Goal: Task Accomplishment & Management: Manage account settings

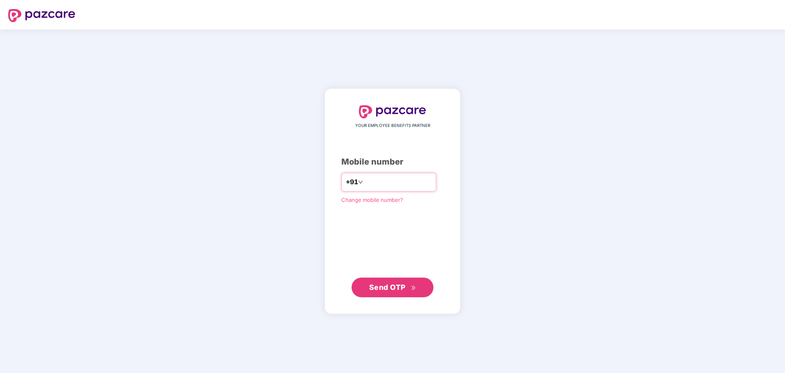
type input "**********"
click at [395, 296] on button "Send OTP" at bounding box center [393, 288] width 82 height 20
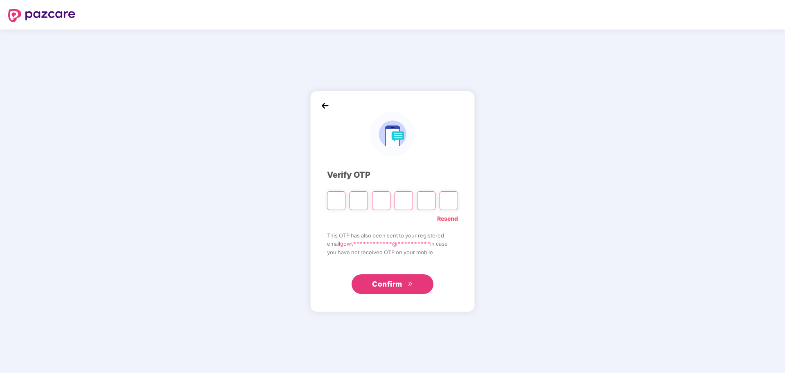
type input "*"
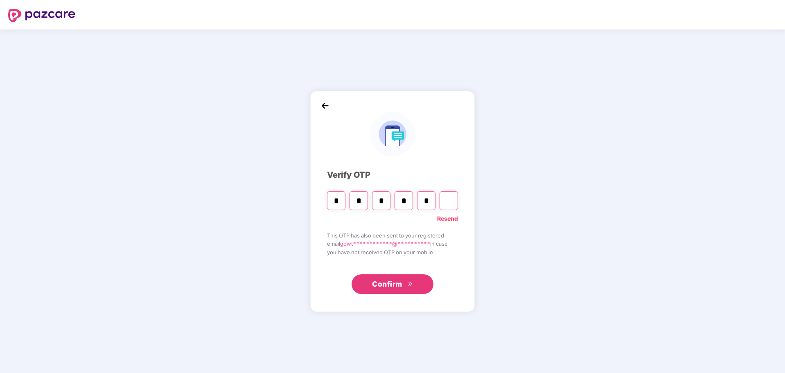
type input "*"
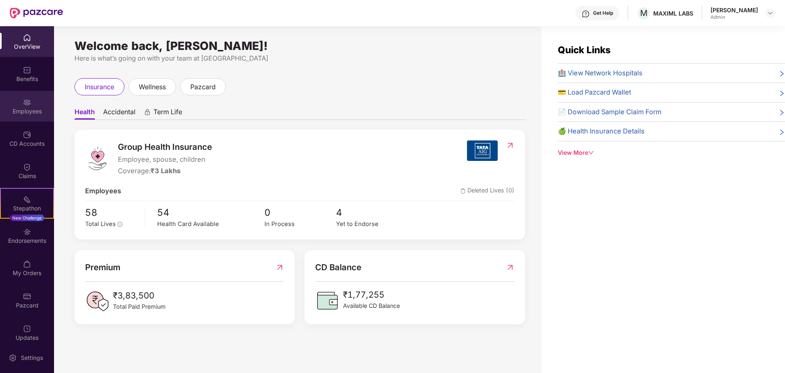
click at [30, 117] on div "Employees" at bounding box center [27, 106] width 54 height 31
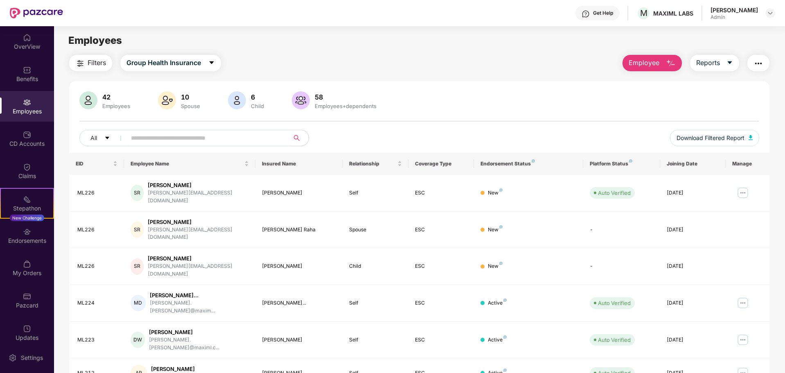
click at [248, 139] on input "text" at bounding box center [204, 138] width 147 height 12
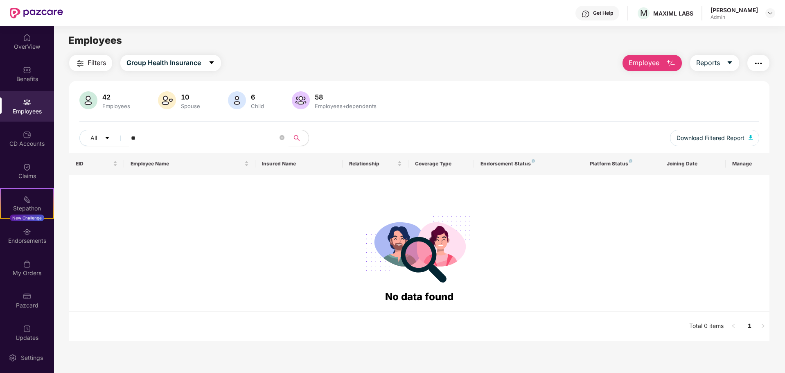
type input "*"
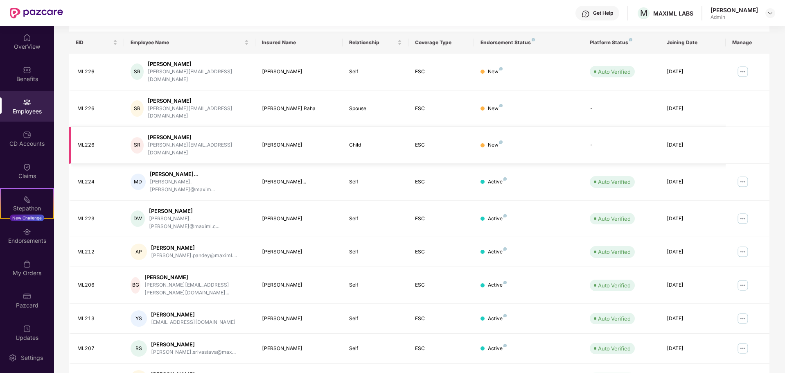
scroll to position [123, 0]
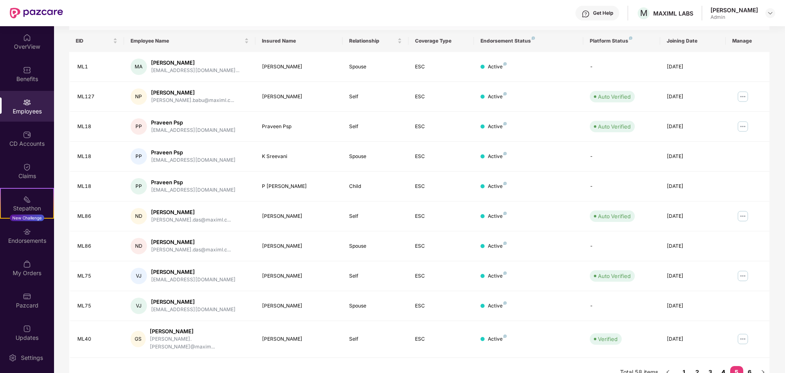
click at [726, 367] on link "4" at bounding box center [723, 372] width 13 height 12
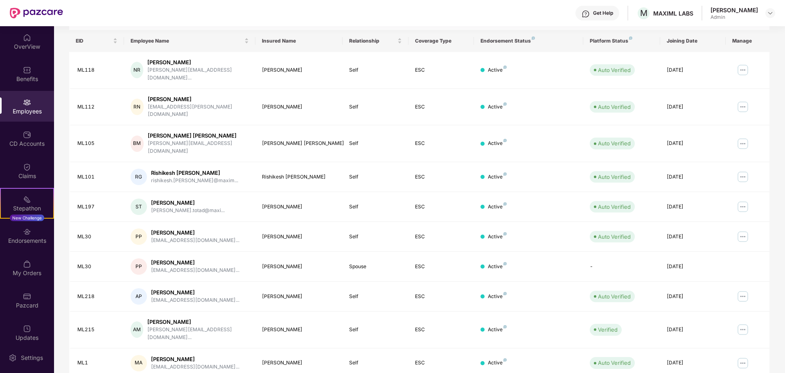
scroll to position [130, 0]
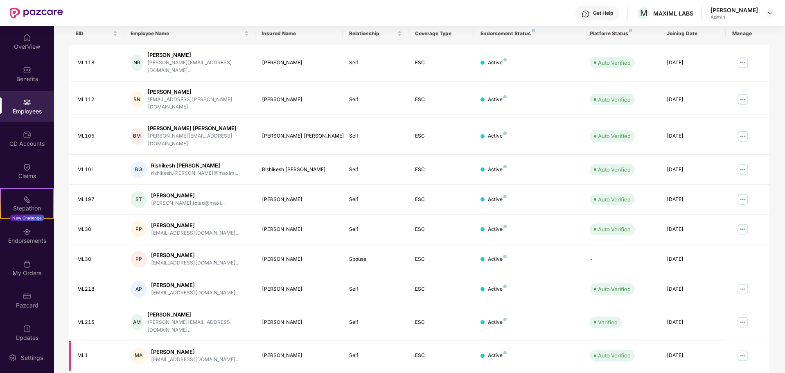
click at [742, 349] on img at bounding box center [742, 355] width 13 height 13
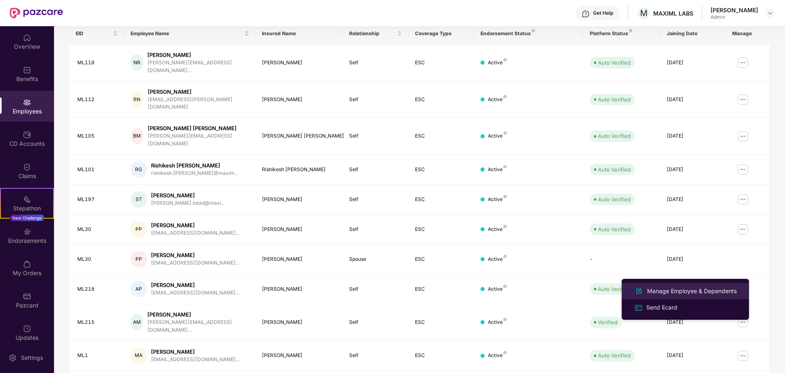
click at [686, 291] on div "Manage Employee & Dependents" at bounding box center [692, 291] width 93 height 9
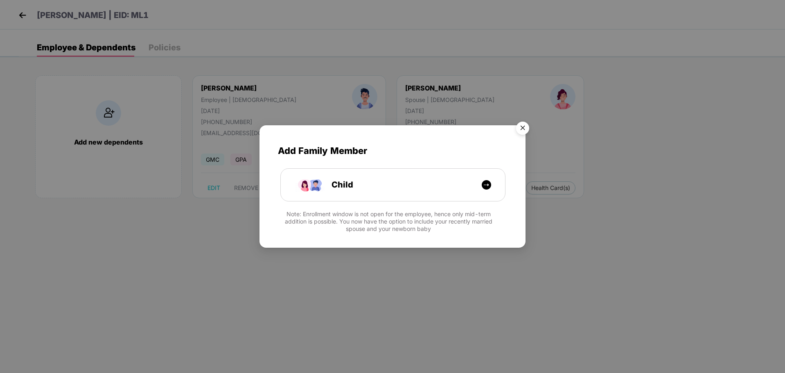
click at [521, 128] on img "Close" at bounding box center [522, 129] width 23 height 23
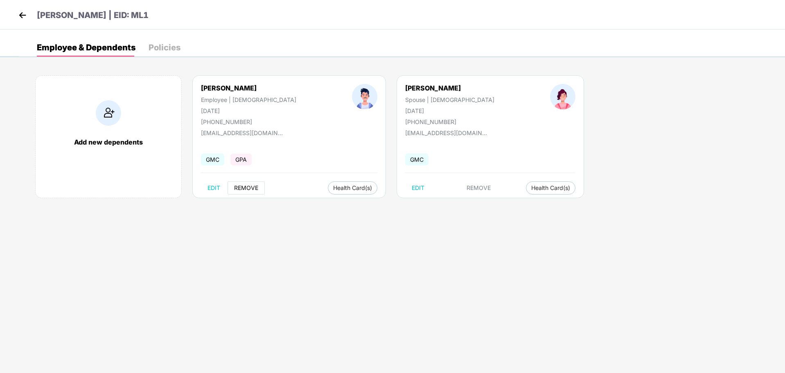
click at [260, 185] on button "REMOVE" at bounding box center [246, 187] width 37 height 13
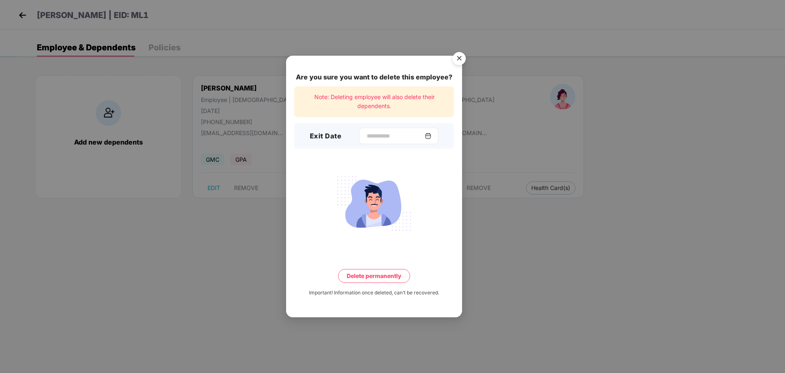
click at [382, 141] on div at bounding box center [398, 136] width 79 height 16
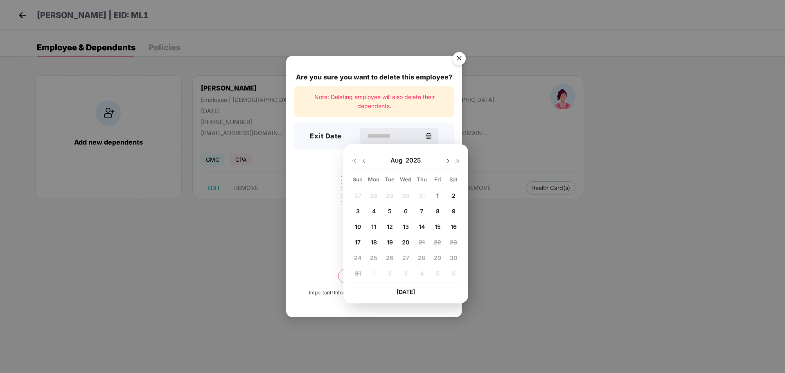
click at [423, 226] on span "14" at bounding box center [422, 226] width 6 height 7
type input "**********"
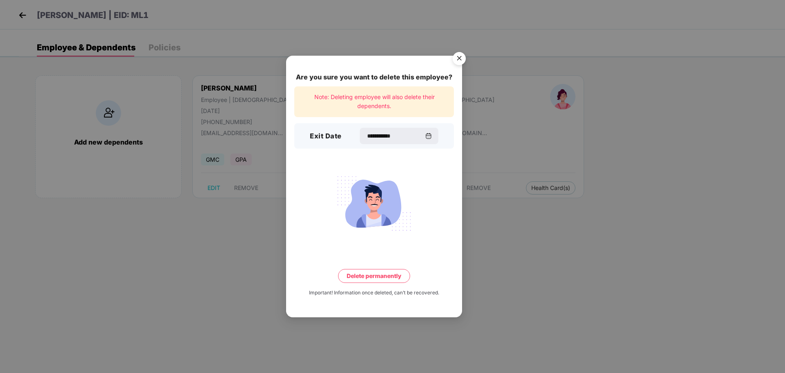
click at [376, 277] on button "Delete permanently" at bounding box center [374, 276] width 72 height 14
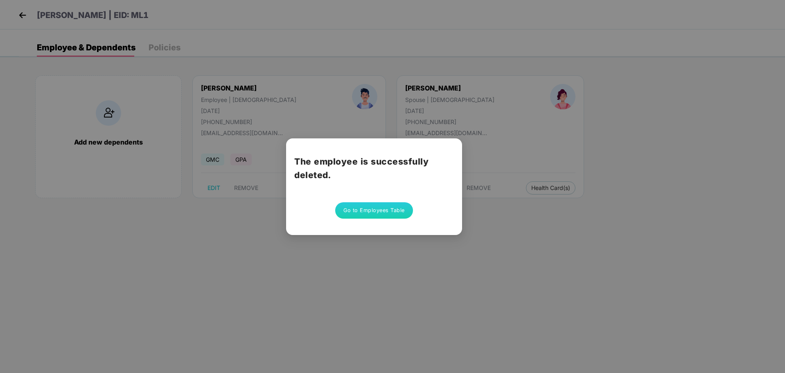
click at [371, 208] on button "Go to Employees Table" at bounding box center [374, 210] width 78 height 16
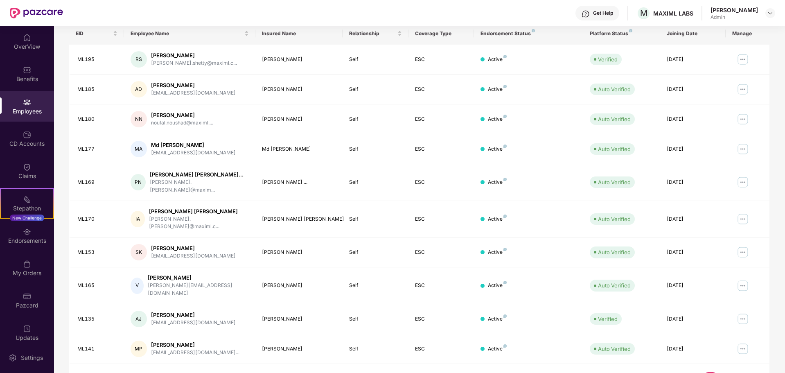
click at [725, 372] on link "4" at bounding box center [723, 378] width 13 height 12
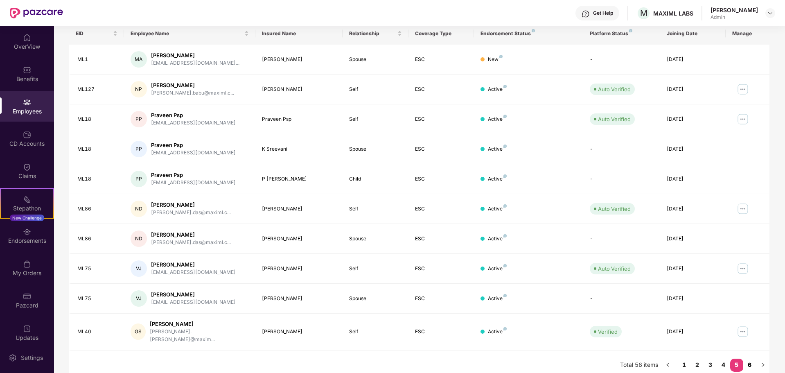
click at [747, 359] on link "6" at bounding box center [749, 365] width 13 height 12
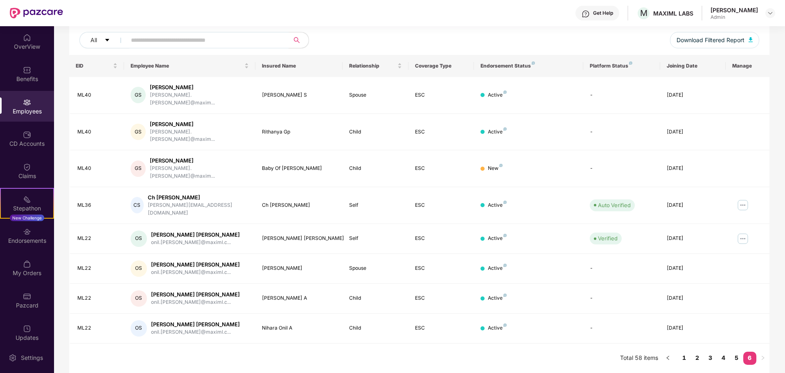
scroll to position [70, 0]
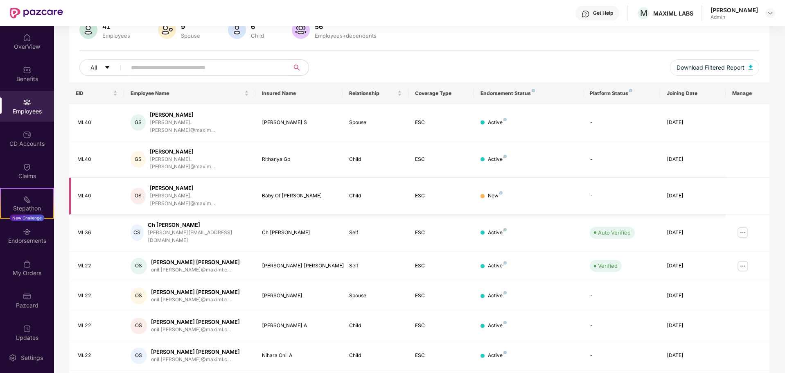
click at [352, 192] on div "Child" at bounding box center [375, 196] width 52 height 8
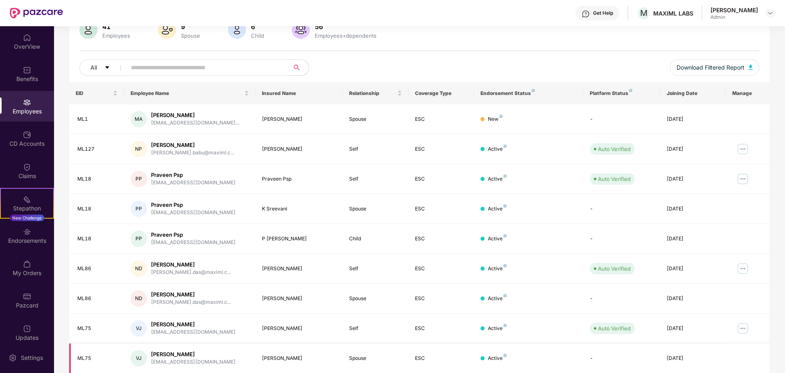
scroll to position [130, 0]
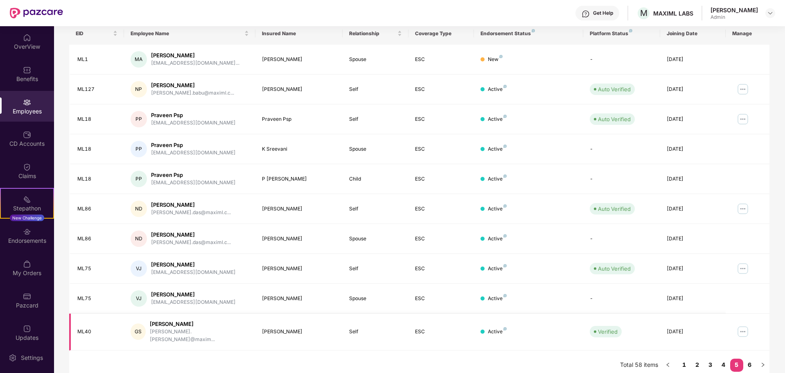
click at [739, 329] on img at bounding box center [742, 331] width 13 height 13
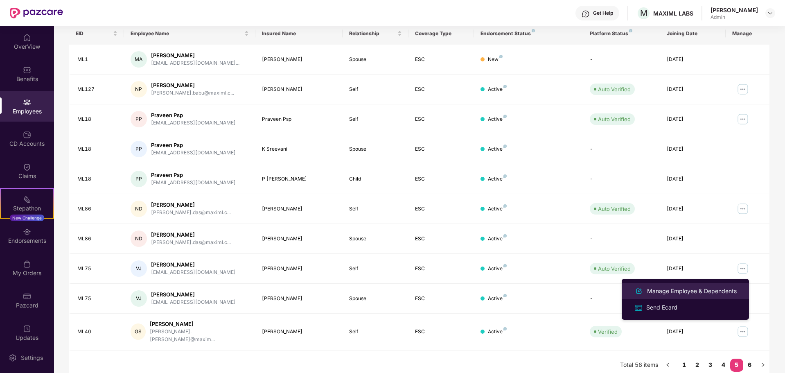
click at [692, 295] on div "Manage Employee & Dependents" at bounding box center [692, 291] width 93 height 9
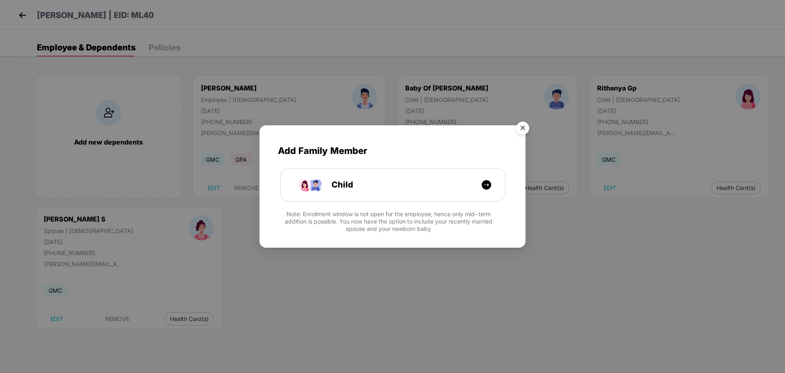
click at [526, 129] on img "Close" at bounding box center [522, 129] width 23 height 23
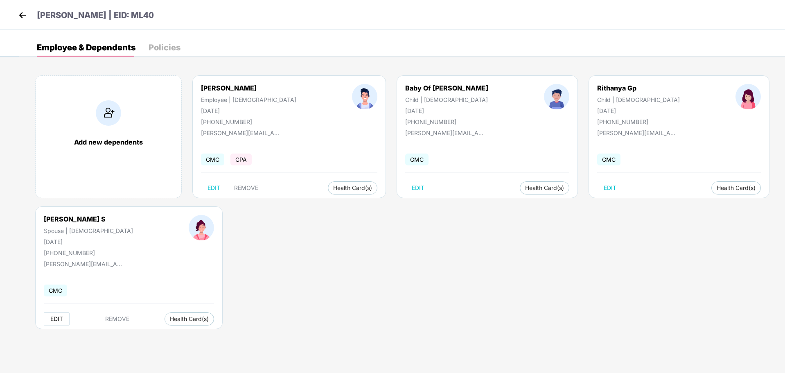
drag, startPoint x: 58, startPoint y: 321, endPoint x: 295, endPoint y: 311, distance: 237.2
click at [295, 311] on div "Add new dependents Gowtham Srinivas Employee | Male 16 Nov 1989 +919884077783 g…" at bounding box center [402, 206] width 766 height 287
click at [296, 310] on div "Add new dependents Gowtham Srinivas Employee | Male 16 Nov 1989 +919884077783 g…" at bounding box center [402, 206] width 766 height 287
click at [412, 188] on span "EDIT" at bounding box center [418, 188] width 13 height 7
select select "*****"
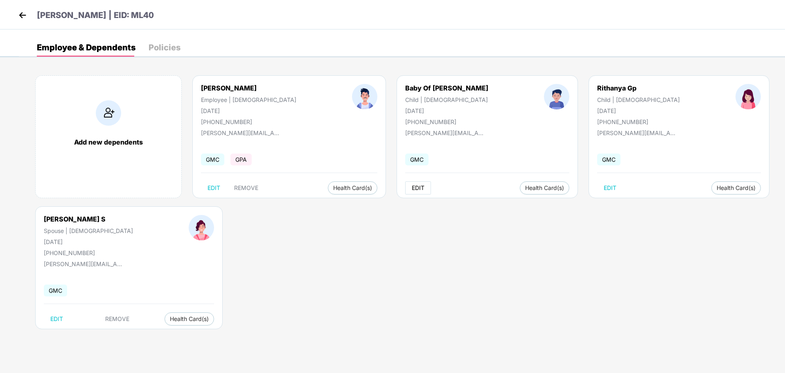
select select "****"
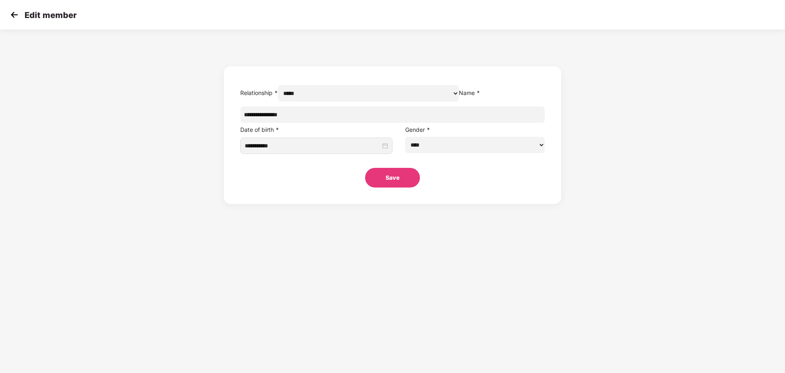
click at [343, 99] on select "****** *****" at bounding box center [368, 93] width 181 height 16
click at [351, 123] on input "**********" at bounding box center [392, 114] width 305 height 16
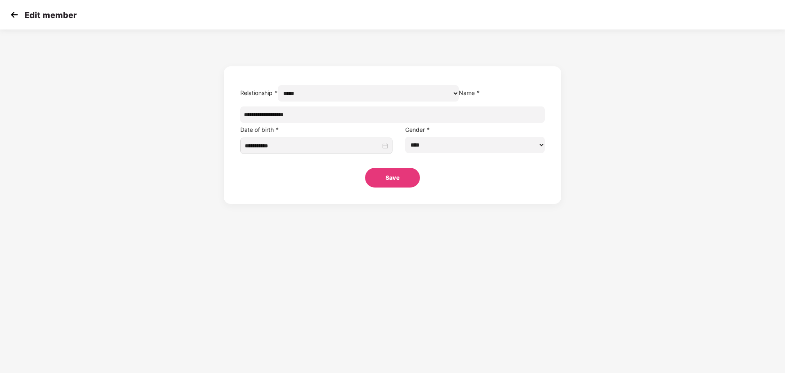
type input "**********"
click at [406, 188] on button "Save" at bounding box center [392, 178] width 55 height 20
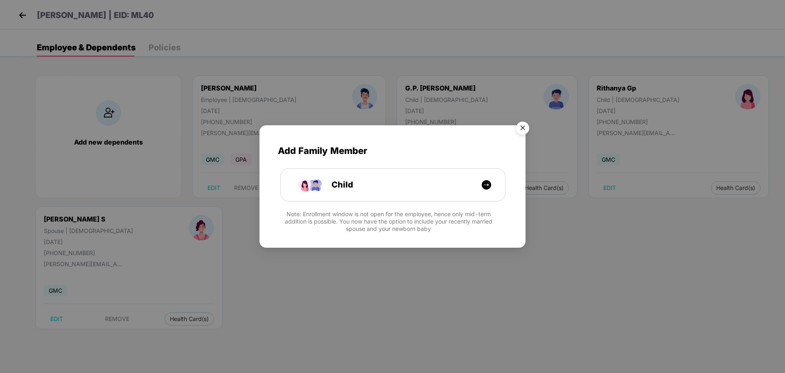
click at [522, 122] on img "Close" at bounding box center [522, 129] width 23 height 23
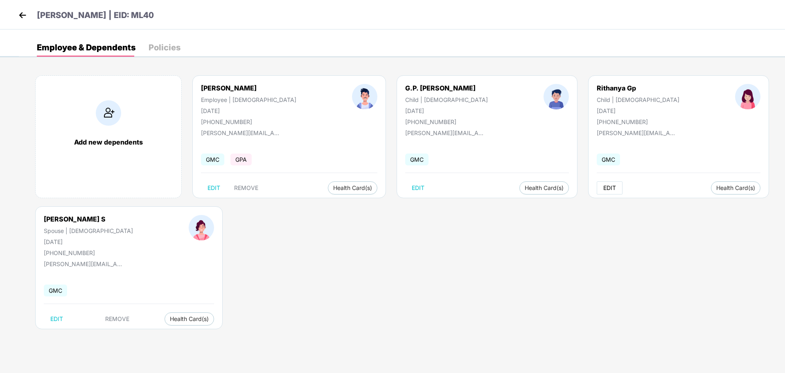
click at [603, 188] on span "EDIT" at bounding box center [609, 188] width 13 height 7
select select "*****"
select select "******"
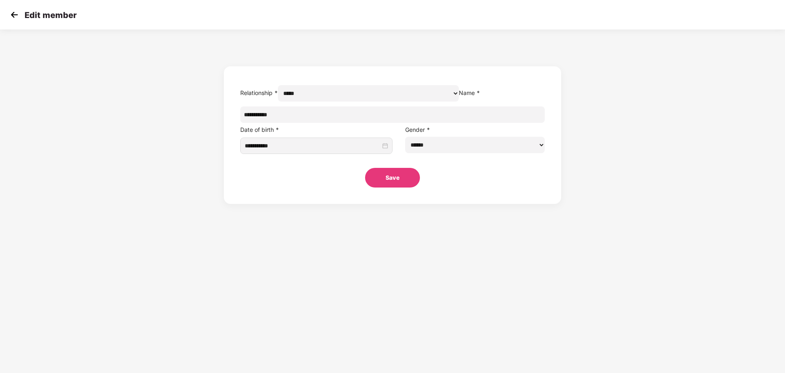
click at [308, 123] on input "**********" at bounding box center [392, 114] width 305 height 16
type input "**********"
click at [400, 188] on button "Save" at bounding box center [392, 178] width 55 height 20
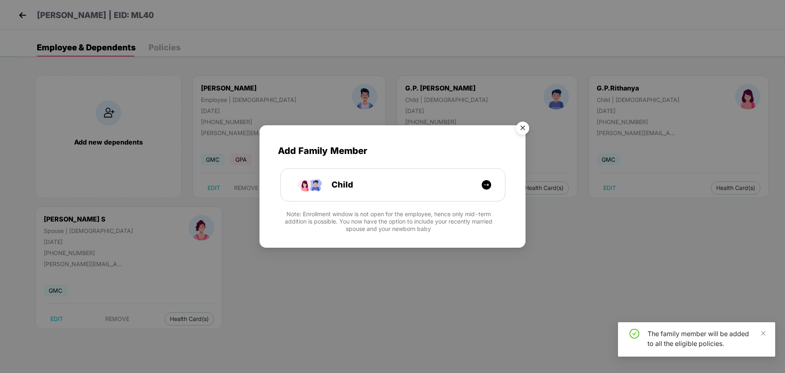
click at [528, 125] on img "Close" at bounding box center [522, 129] width 23 height 23
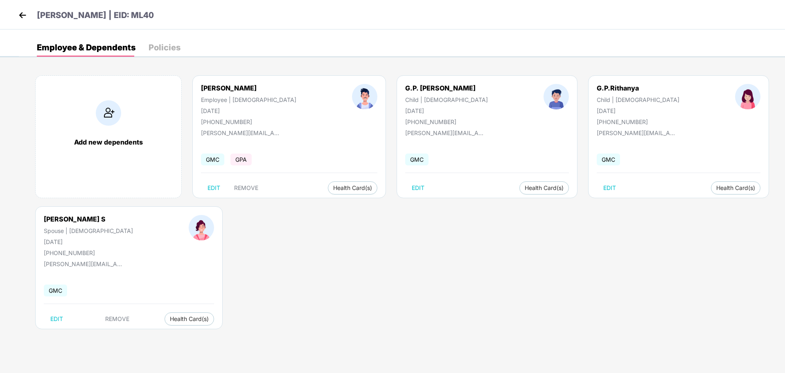
click at [26, 11] on img at bounding box center [22, 15] width 12 height 12
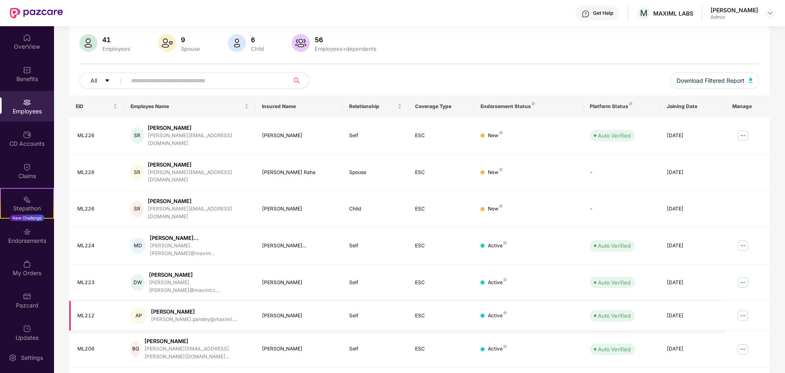
scroll to position [0, 0]
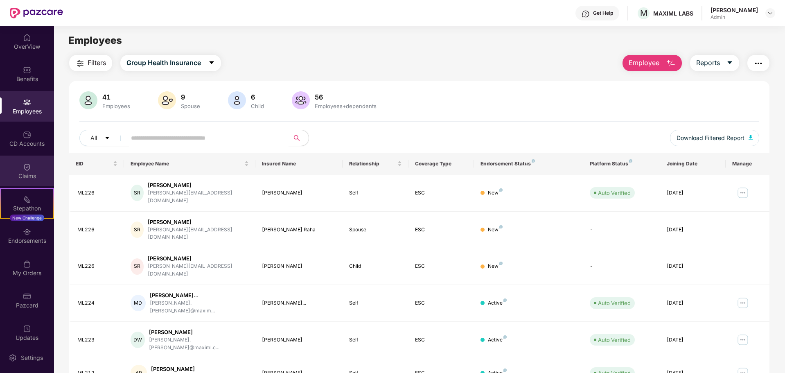
click at [38, 173] on div "Claims" at bounding box center [27, 176] width 54 height 8
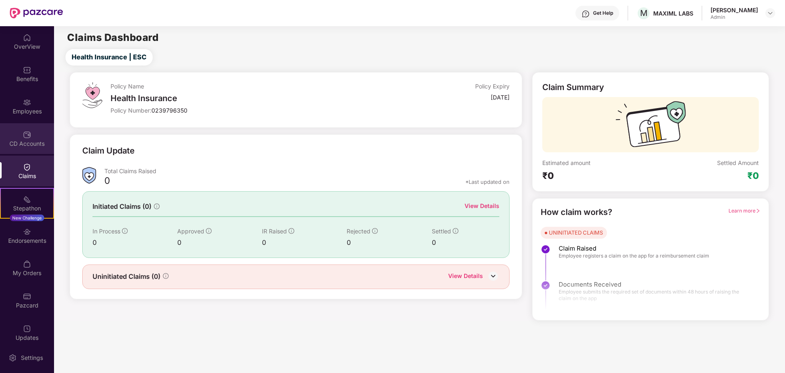
click at [41, 151] on div "CD Accounts" at bounding box center [27, 138] width 54 height 31
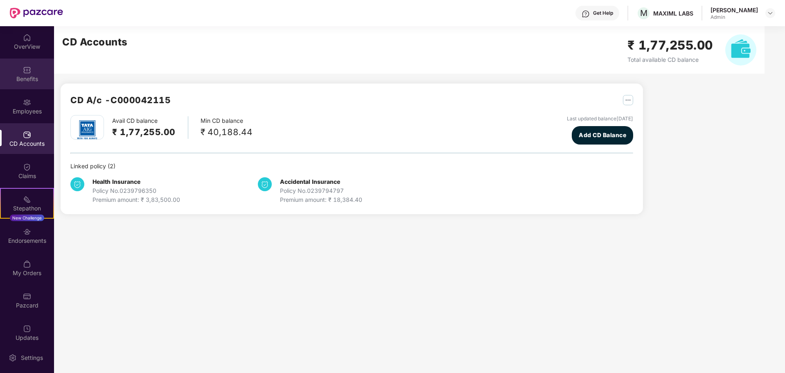
click at [34, 63] on div "Benefits" at bounding box center [27, 74] width 54 height 31
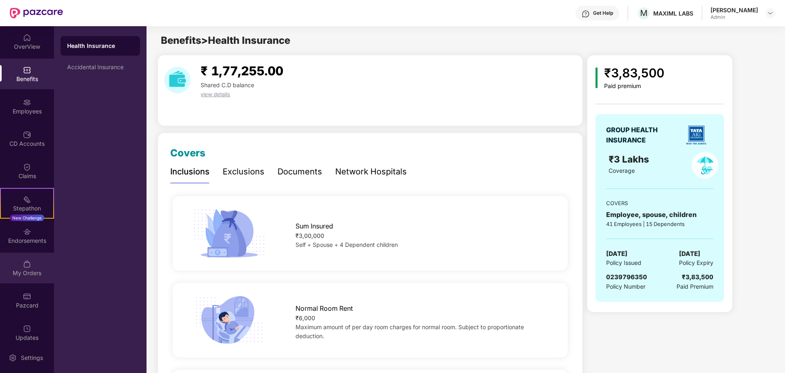
click at [27, 278] on div "My Orders" at bounding box center [27, 268] width 54 height 31
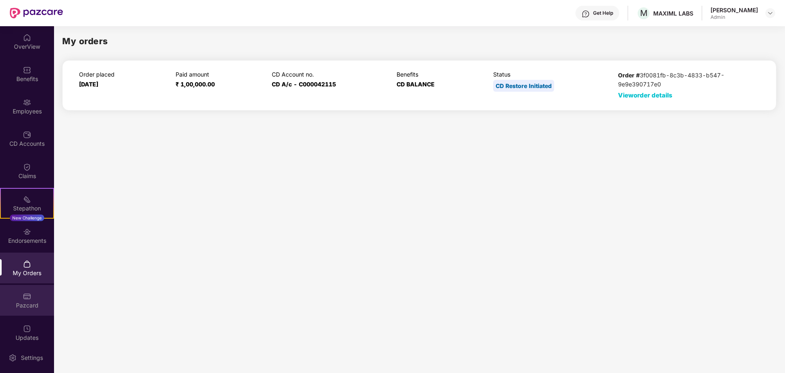
click at [22, 305] on div "Pazcard" at bounding box center [27, 305] width 54 height 8
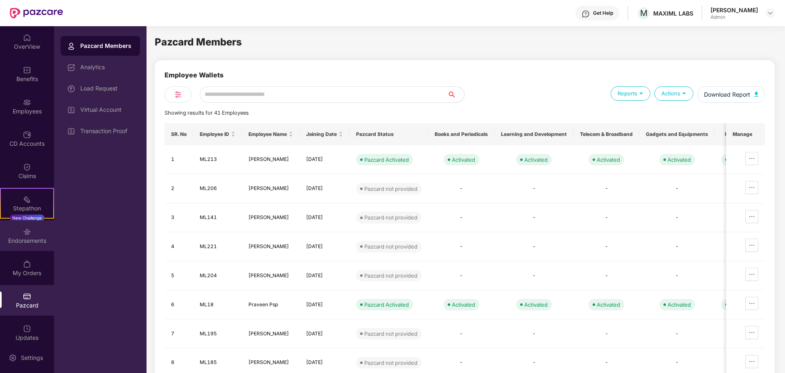
click at [37, 241] on div "Endorsements" at bounding box center [27, 241] width 54 height 8
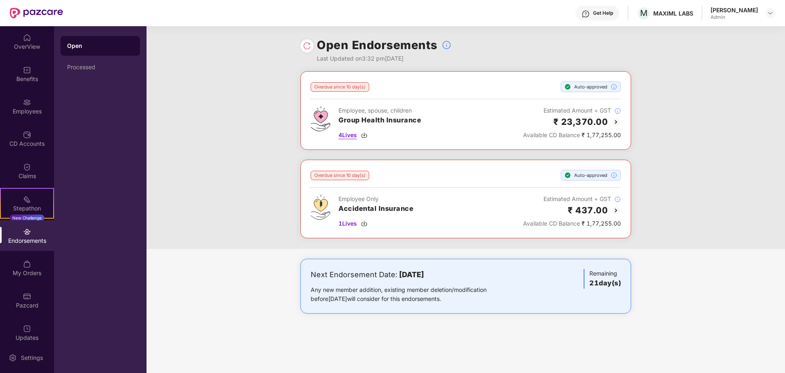
click at [347, 135] on span "4 Lives" at bounding box center [348, 135] width 18 height 9
click at [617, 120] on img at bounding box center [616, 122] width 10 height 10
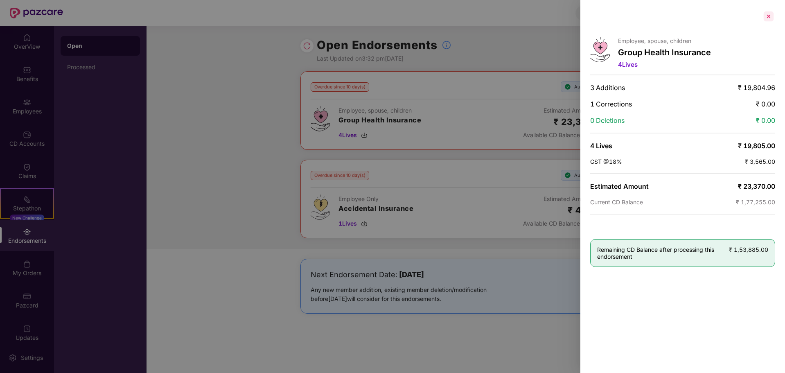
click at [769, 15] on div at bounding box center [768, 16] width 13 height 13
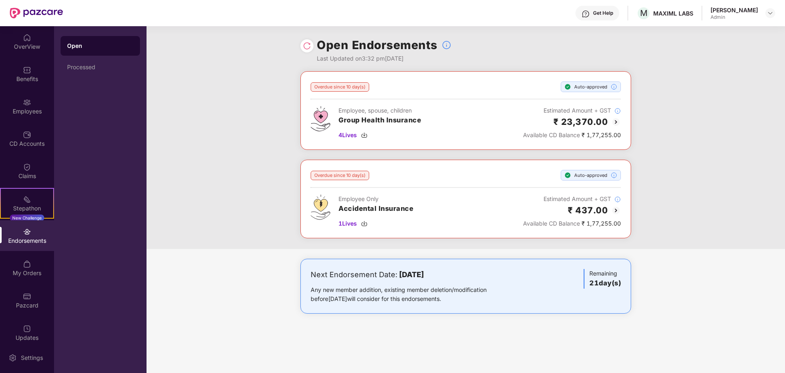
click at [312, 43] on div at bounding box center [306, 45] width 13 height 13
click at [307, 44] on img at bounding box center [307, 46] width 8 height 8
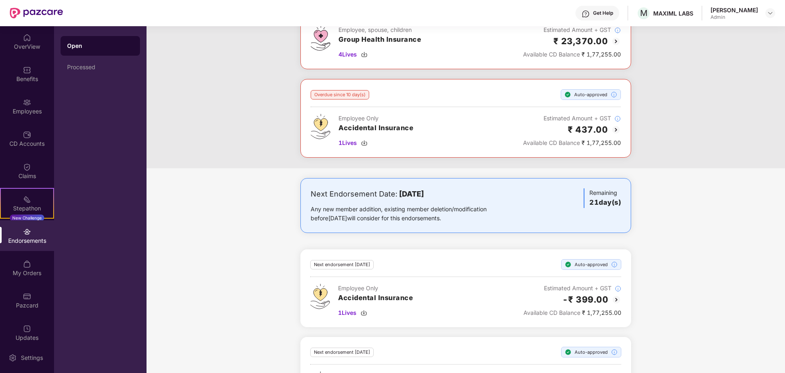
scroll to position [132, 0]
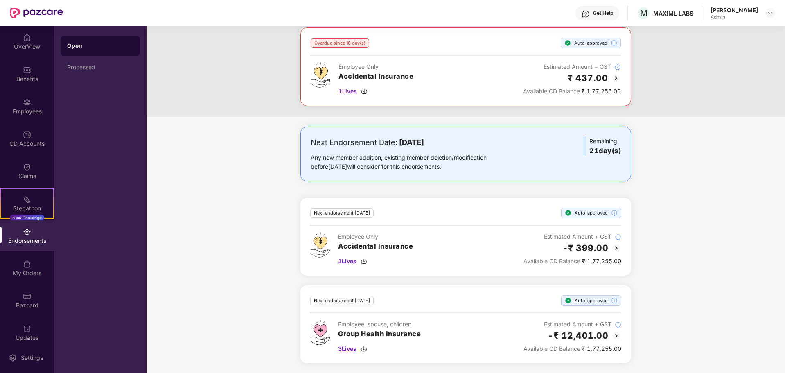
click at [355, 346] on span "3 Lives" at bounding box center [347, 348] width 18 height 9
click at [615, 332] on img at bounding box center [617, 336] width 10 height 10
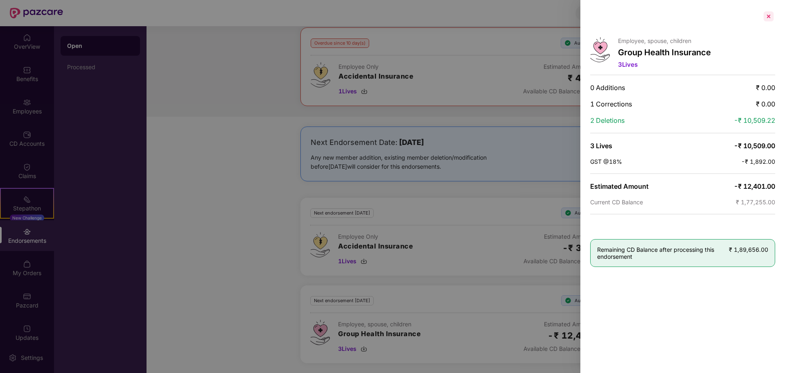
click at [775, 20] on div at bounding box center [768, 16] width 13 height 13
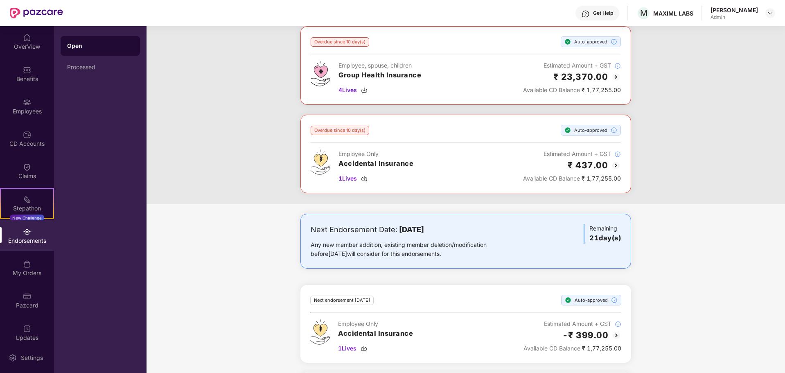
scroll to position [0, 0]
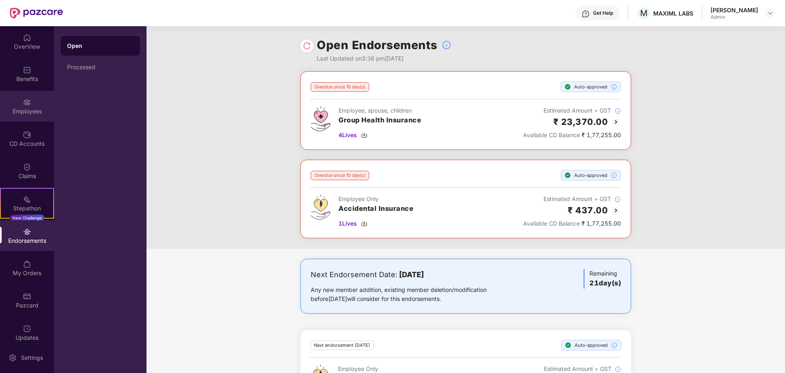
click at [29, 100] on img at bounding box center [27, 102] width 8 height 8
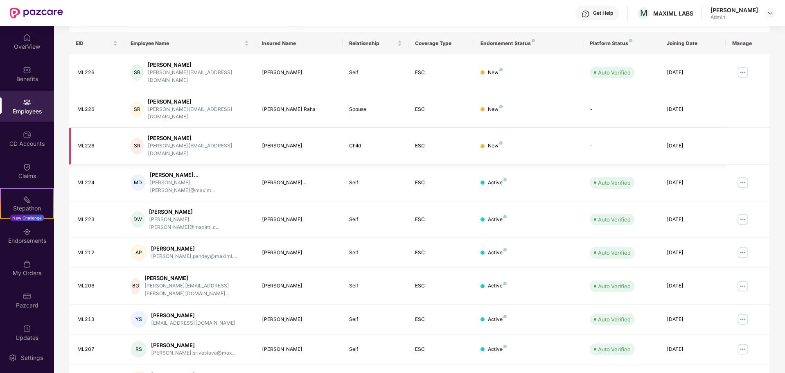
scroll to position [130, 0]
